Goal: Task Accomplishment & Management: Use online tool/utility

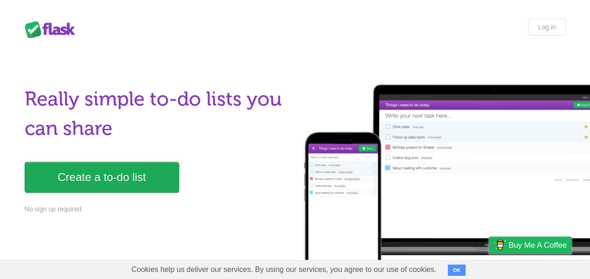
click at [89, 174] on link "Create a to-do list" at bounding box center [102, 177] width 154 height 31
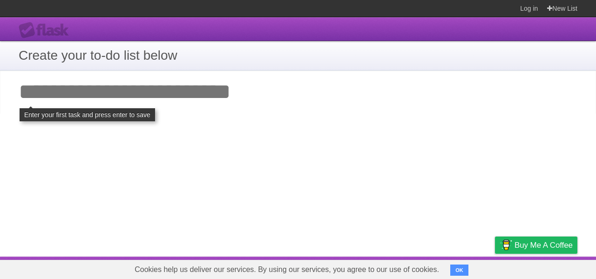
click at [140, 89] on input "Add your first task" at bounding box center [298, 91] width 596 height 43
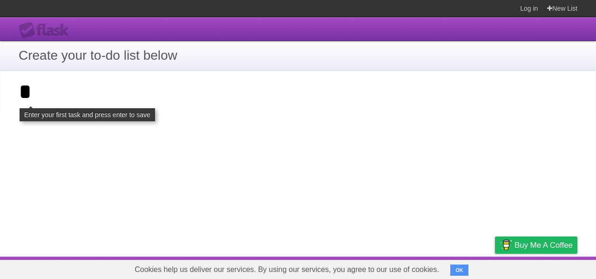
type input "*"
click input "**********" at bounding box center [0, 0] width 0 height 0
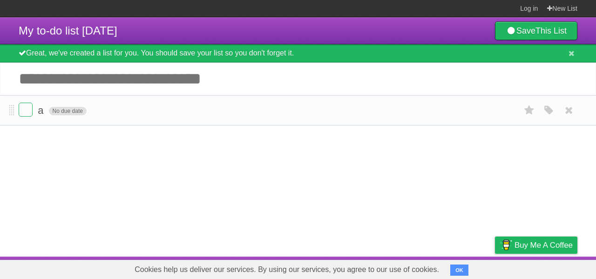
click at [78, 112] on span "No due date" at bounding box center [68, 111] width 38 height 8
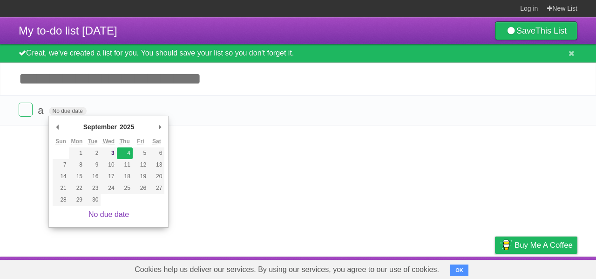
type span "[DATE]"
